Goal: Task Accomplishment & Management: Manage account settings

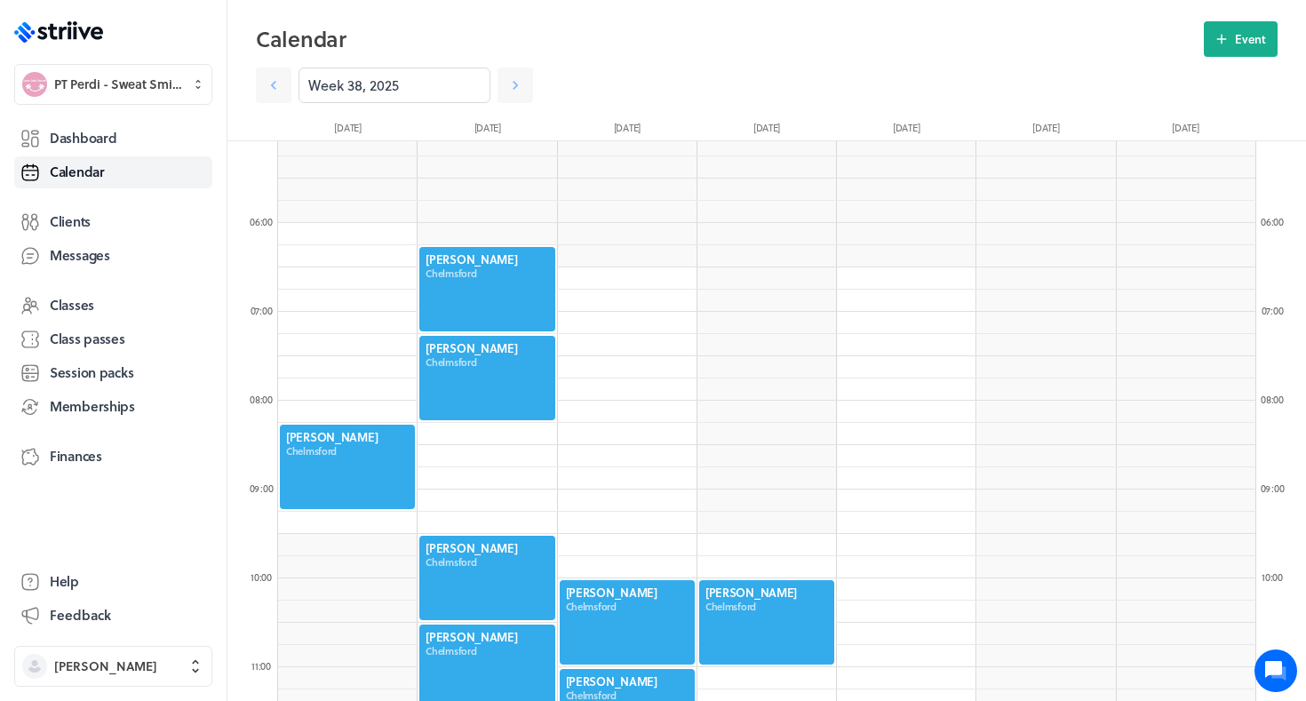
scroll to position [2132, 978]
click at [82, 132] on span "Dashboard" at bounding box center [83, 138] width 67 height 19
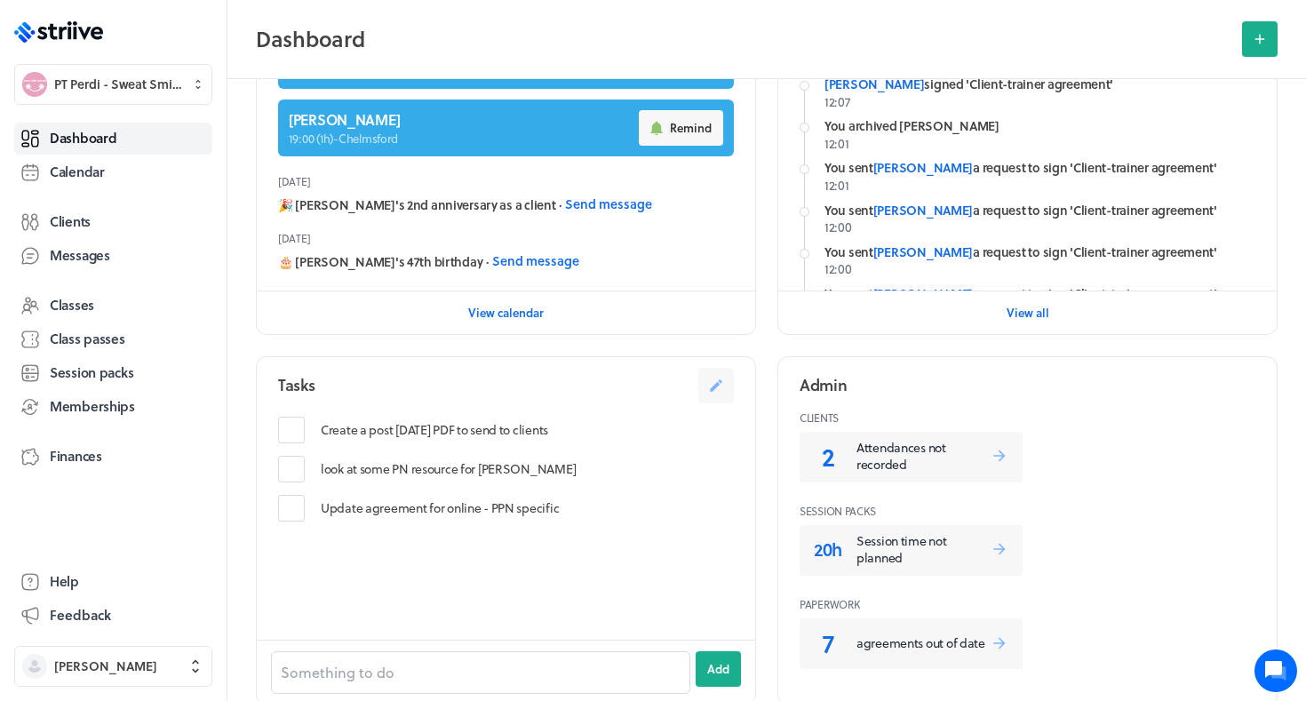
scroll to position [517, 0]
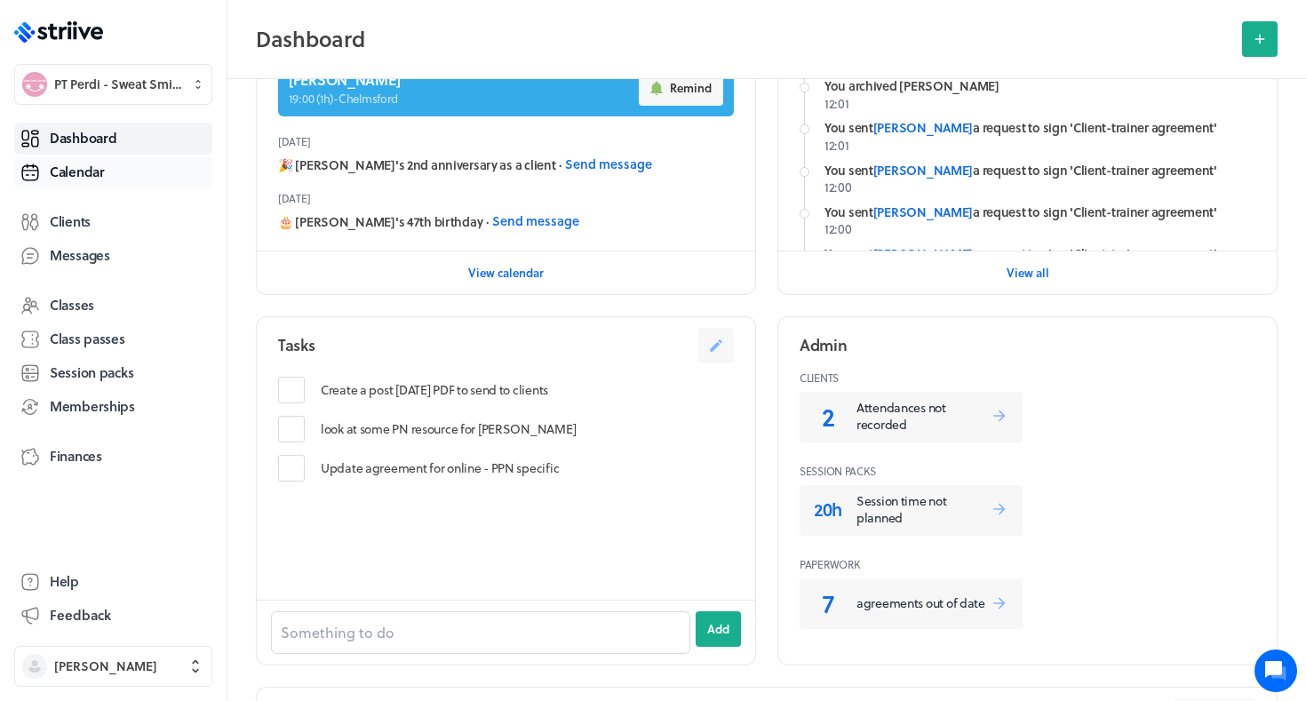
click at [98, 156] on link "Calendar" at bounding box center [113, 172] width 198 height 32
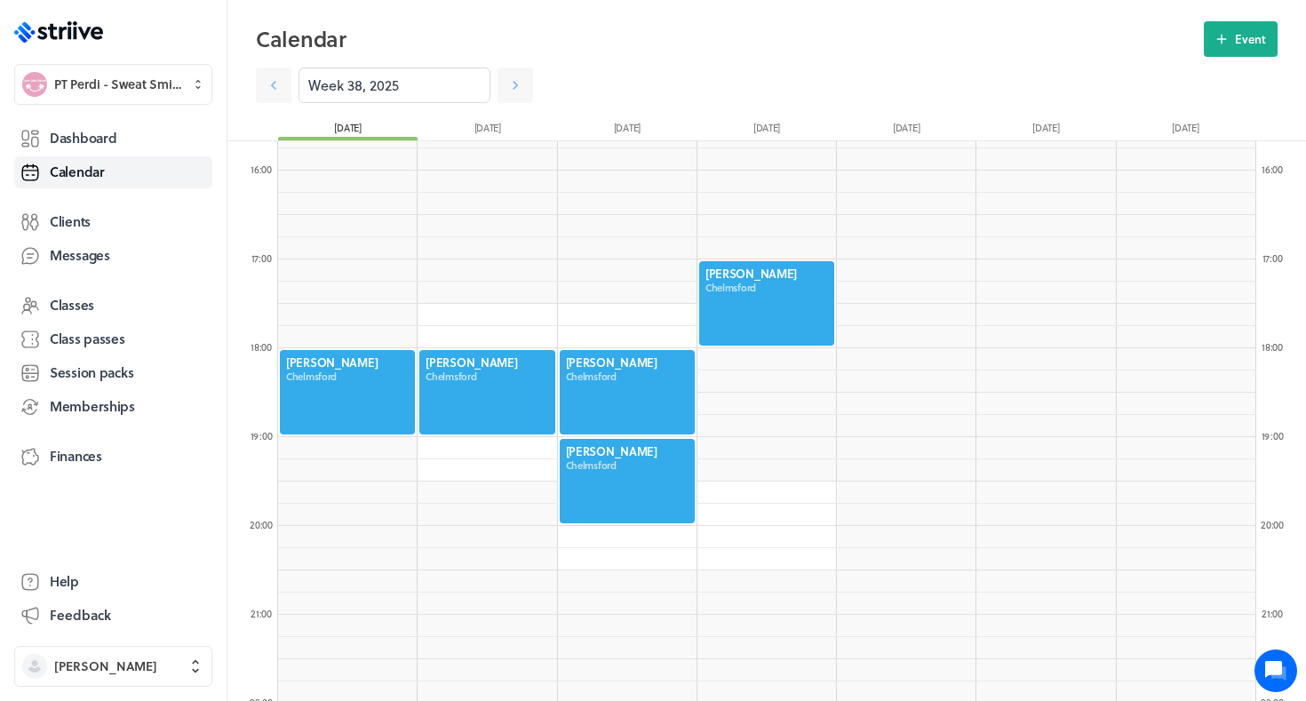
scroll to position [1391, 0]
click at [612, 378] on div at bounding box center [627, 393] width 139 height 88
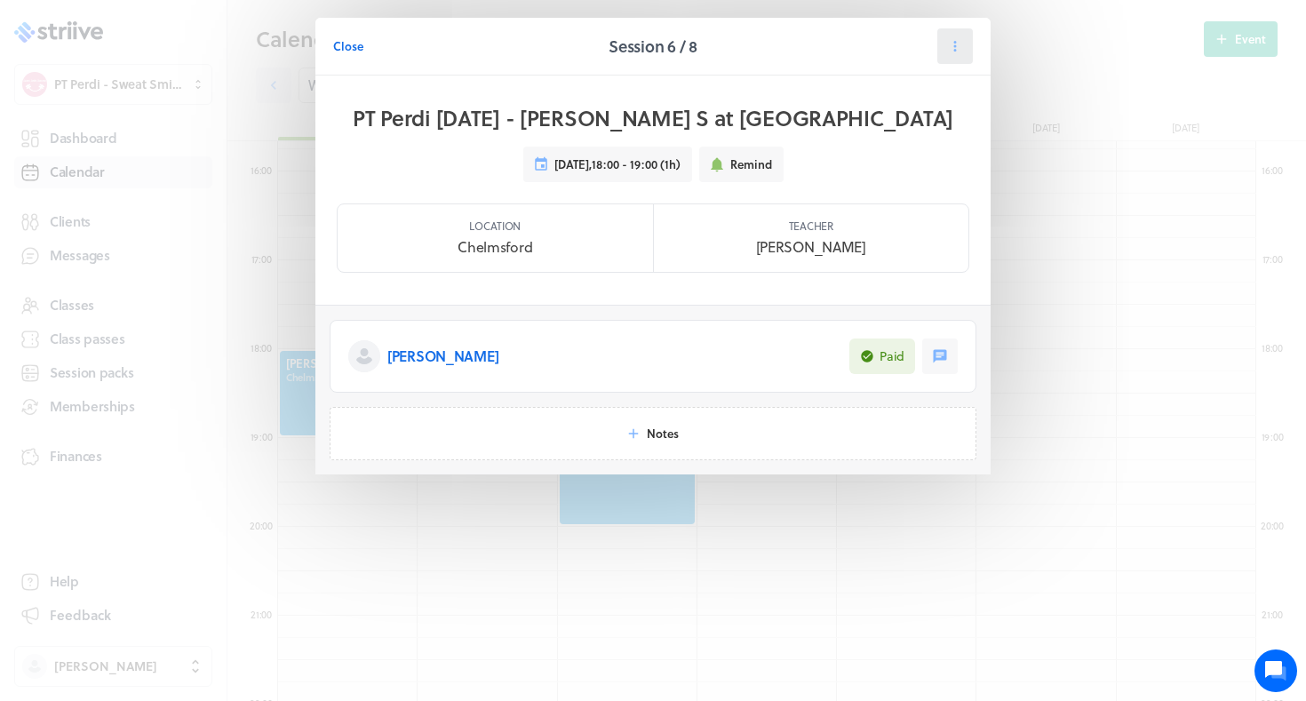
click at [953, 44] on icon at bounding box center [955, 46] width 16 height 16
click at [898, 132] on button "Reschedule" at bounding box center [910, 123] width 117 height 32
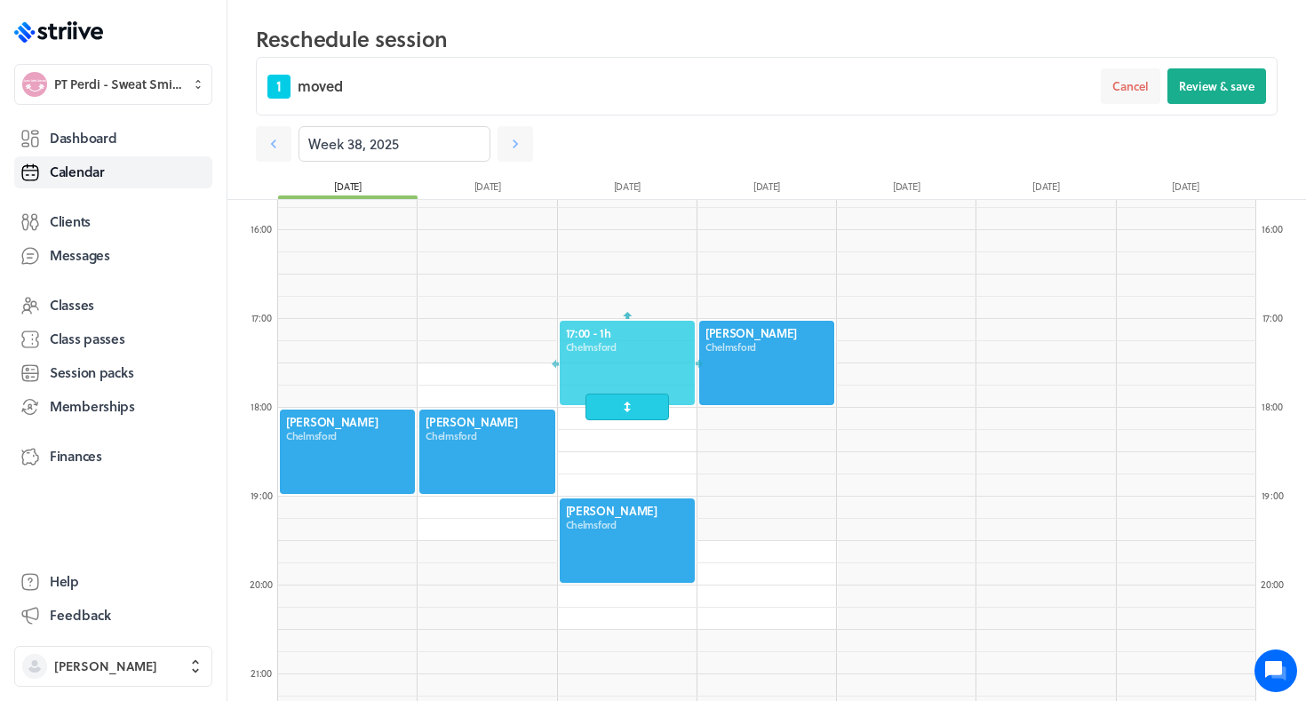
drag, startPoint x: 609, startPoint y: 474, endPoint x: 618, endPoint y: 394, distance: 80.6
click at [618, 394] on div "17:00 - 1h Chelmsford" at bounding box center [627, 363] width 139 height 88
click at [1223, 89] on span "Review & save" at bounding box center [1217, 86] width 76 height 16
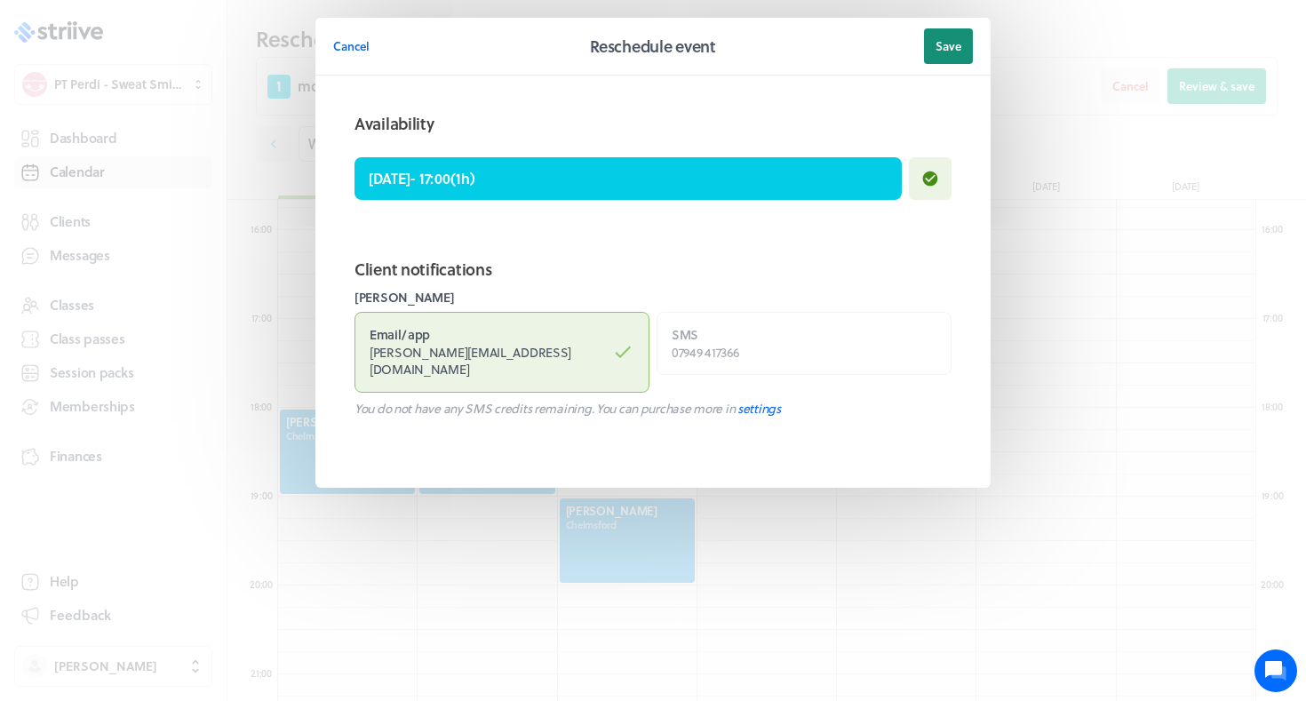
click at [959, 48] on span "Save" at bounding box center [949, 46] width 26 height 16
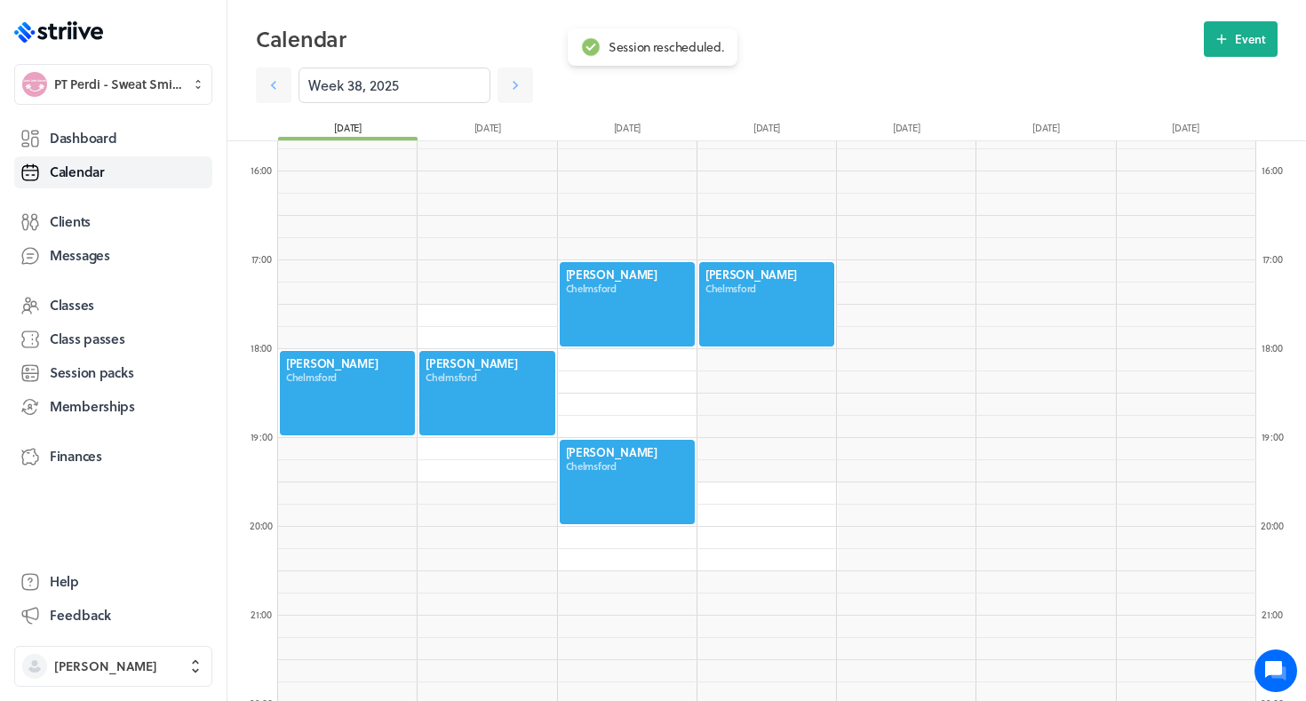
click at [510, 394] on div at bounding box center [487, 393] width 139 height 88
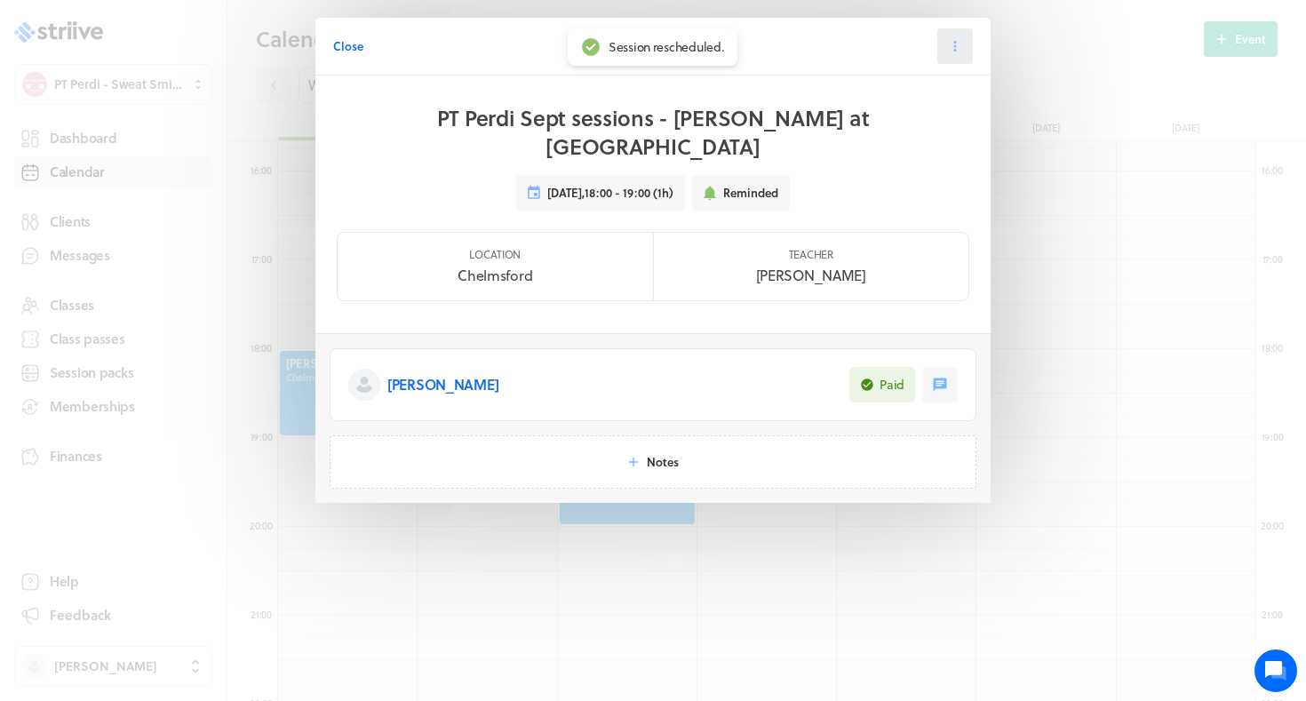
click at [965, 52] on button at bounding box center [955, 46] width 36 height 36
click at [909, 115] on span "Reschedule" at bounding box center [912, 123] width 61 height 16
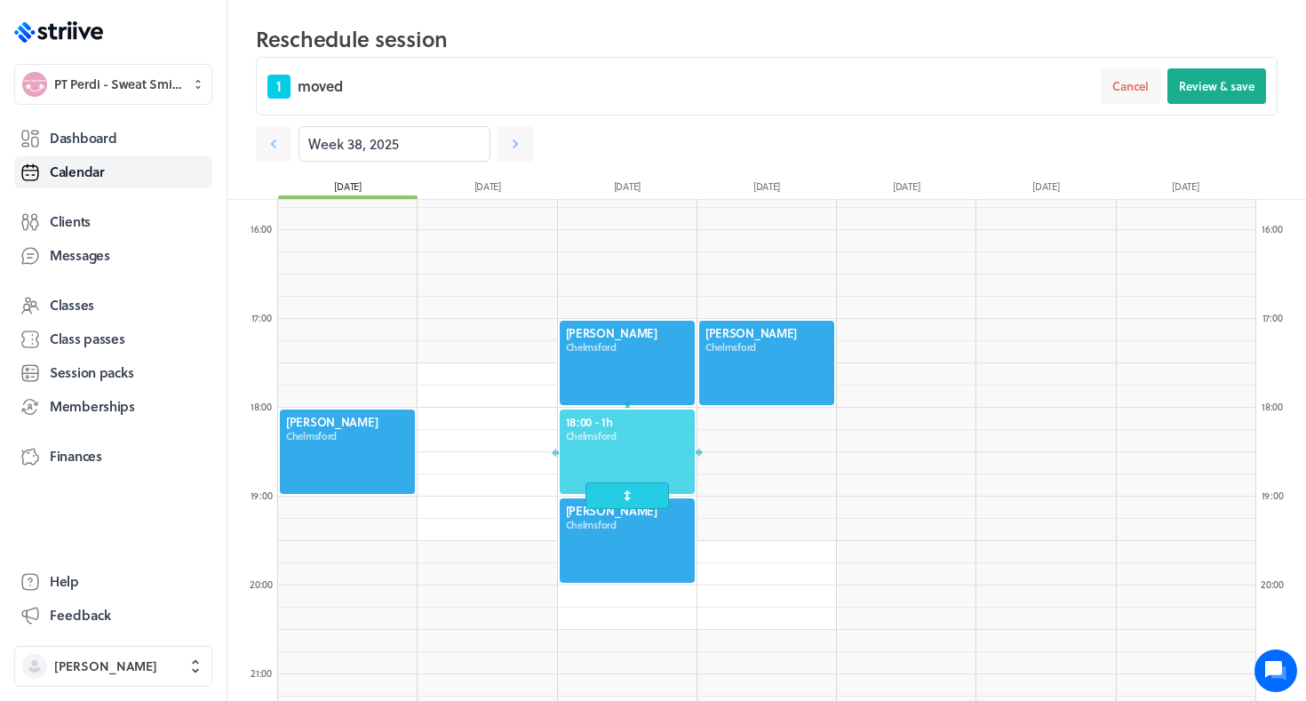
drag, startPoint x: 464, startPoint y: 425, endPoint x: 590, endPoint y: 426, distance: 126.2
click at [590, 426] on div at bounding box center [627, 452] width 139 height 88
click at [1255, 106] on div "1 moved Cancel Review & save" at bounding box center [767, 86] width 1022 height 59
click at [1238, 94] on button "Review & save" at bounding box center [1216, 86] width 99 height 36
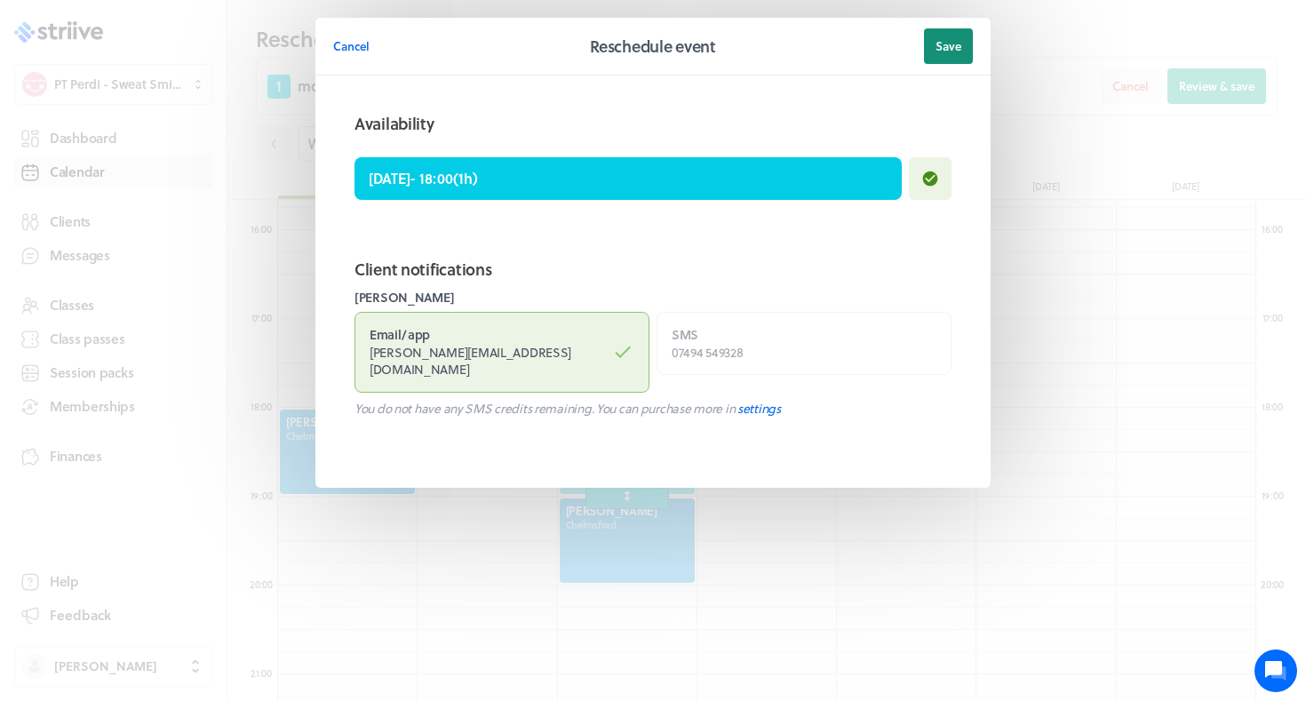
click at [952, 55] on button "Save" at bounding box center [948, 46] width 49 height 36
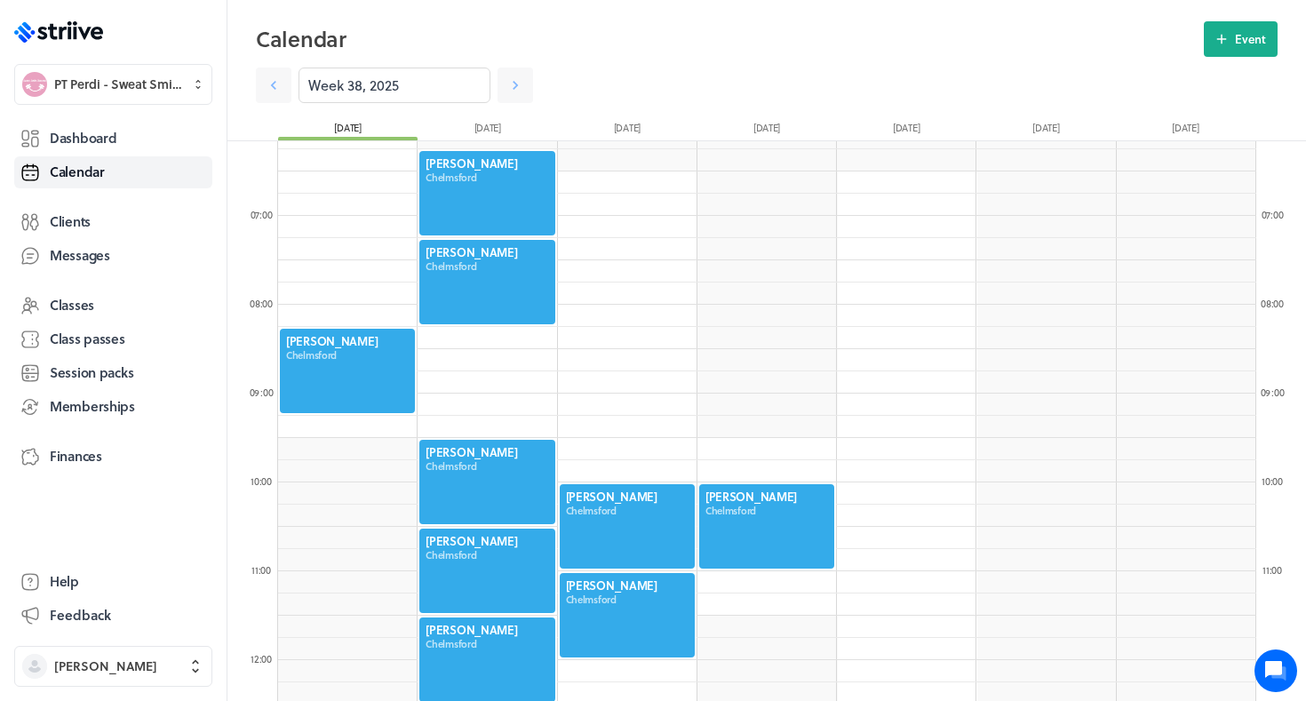
scroll to position [562, 0]
